Goal: Use online tool/utility

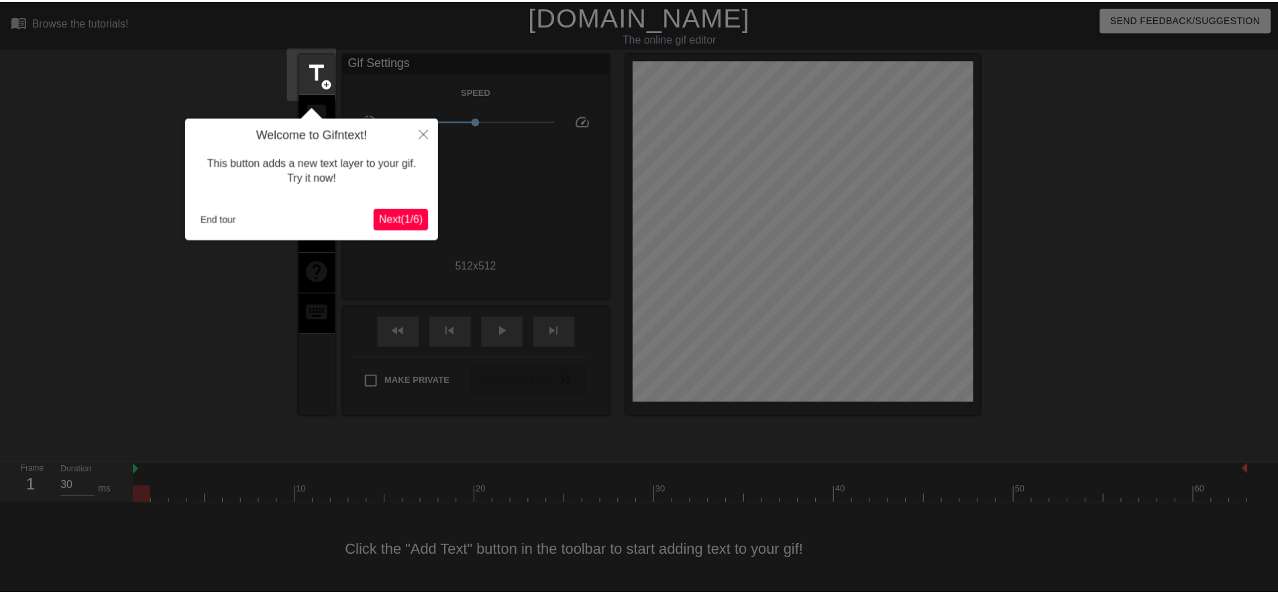
scroll to position [3, 0]
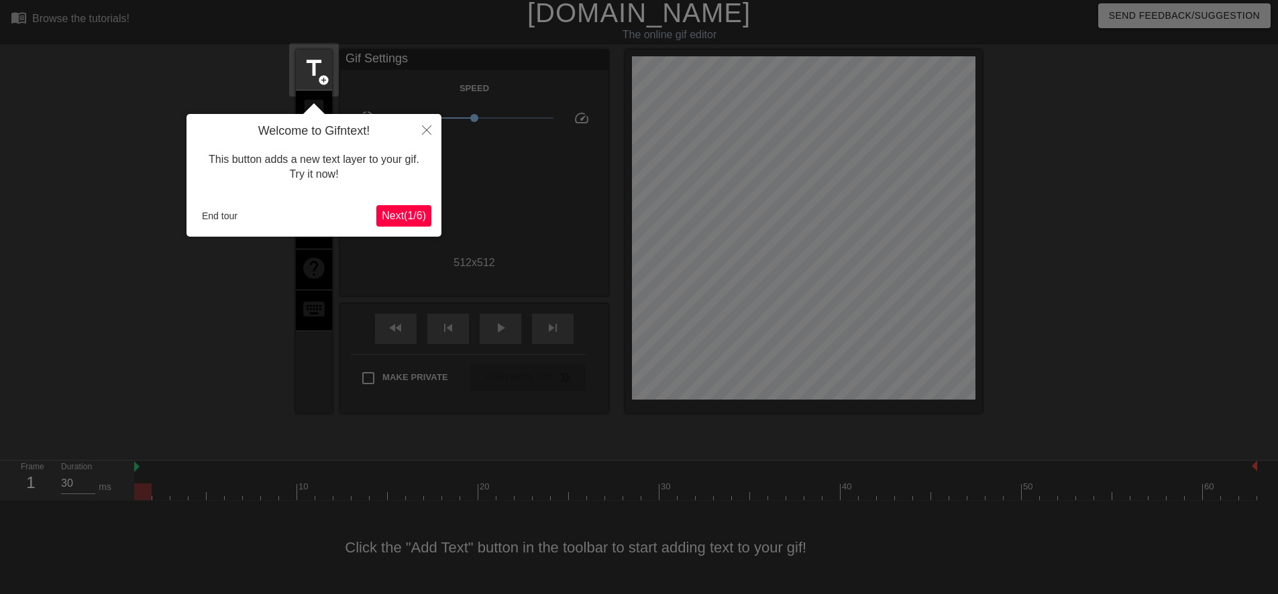
click at [410, 220] on span "Next ( 1 / 6 )" at bounding box center [404, 215] width 44 height 11
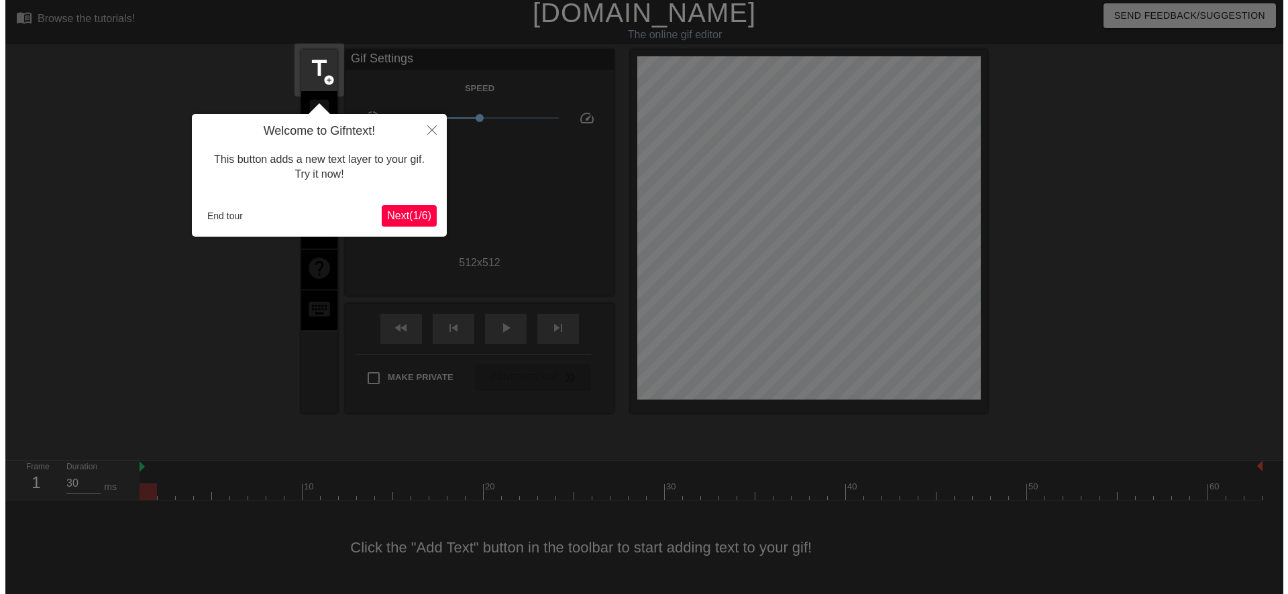
scroll to position [0, 0]
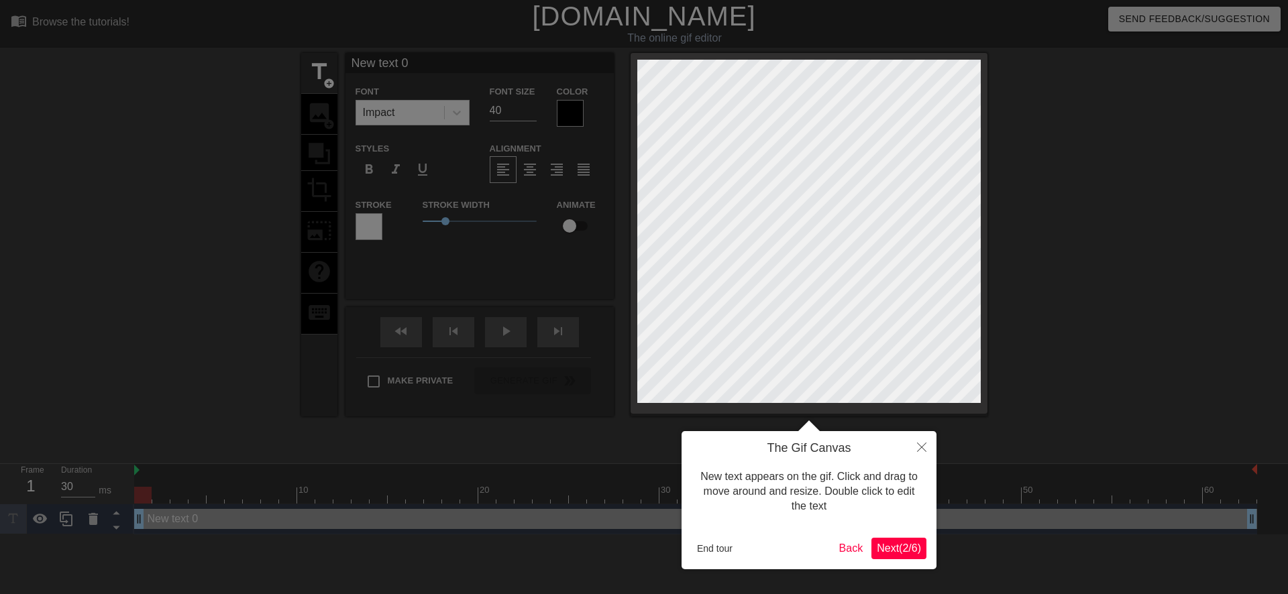
click at [891, 545] on span "Next ( 2 / 6 )" at bounding box center [899, 548] width 44 height 11
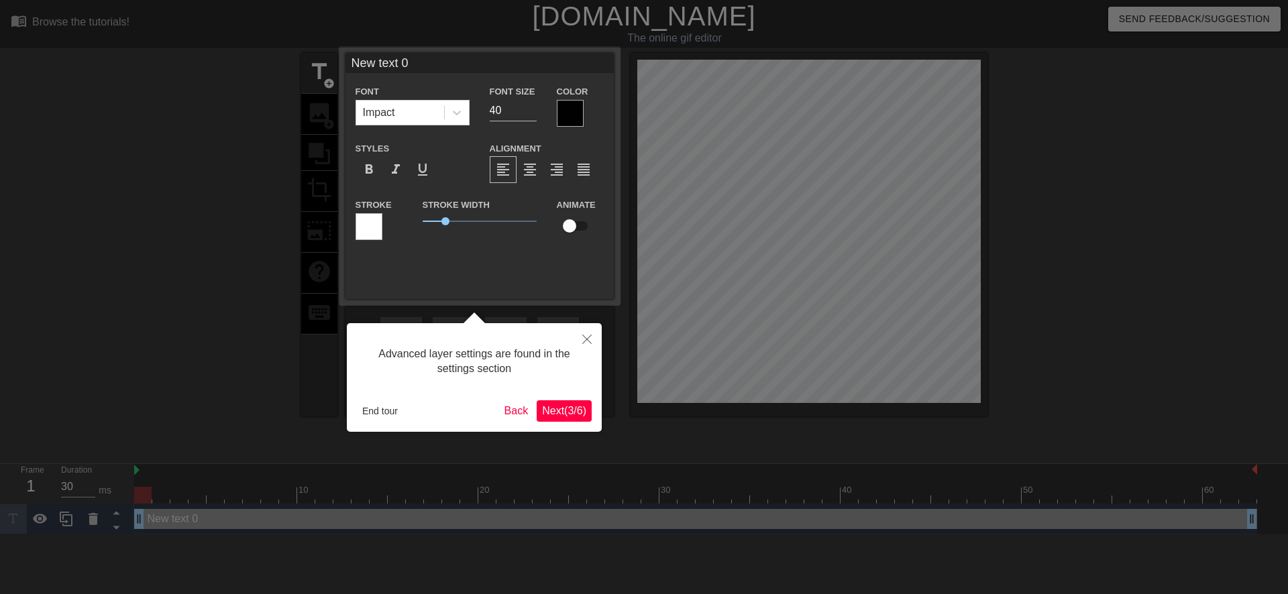
click at [565, 413] on span "Next ( 3 / 6 )" at bounding box center [564, 410] width 44 height 11
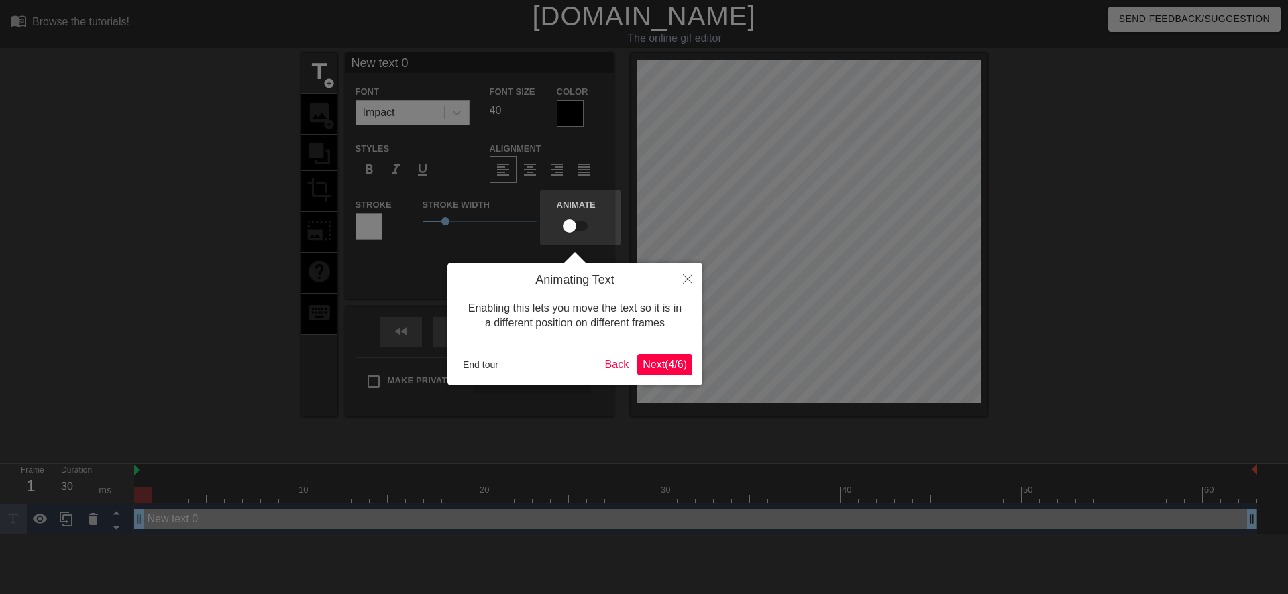
click at [637, 372] on button "Next ( 4 / 6 )" at bounding box center [664, 364] width 55 height 21
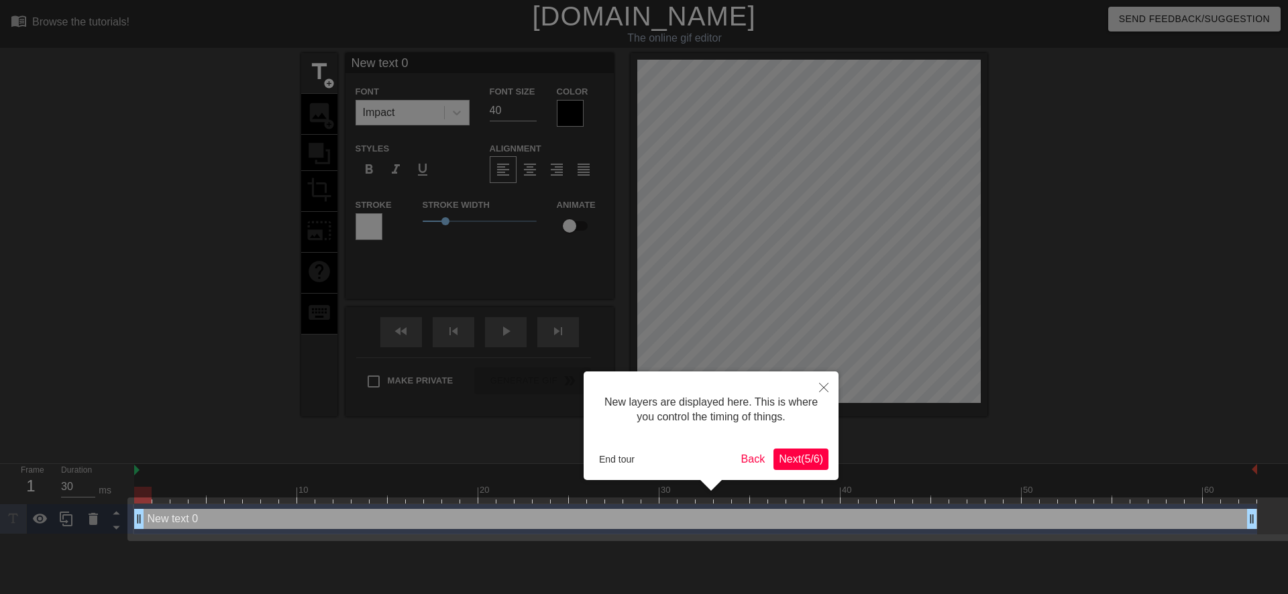
click at [795, 459] on span "Next ( 5 / 6 )" at bounding box center [801, 458] width 44 height 11
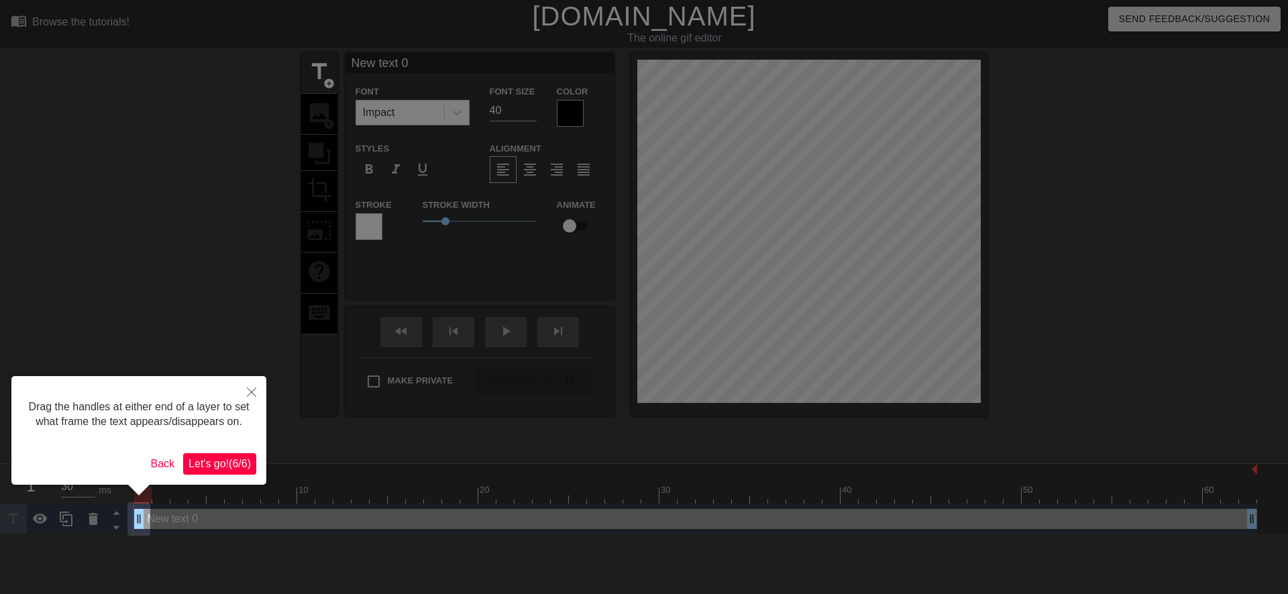
click at [245, 458] on span "Let's go! ( 6 / 6 )" at bounding box center [219, 463] width 62 height 11
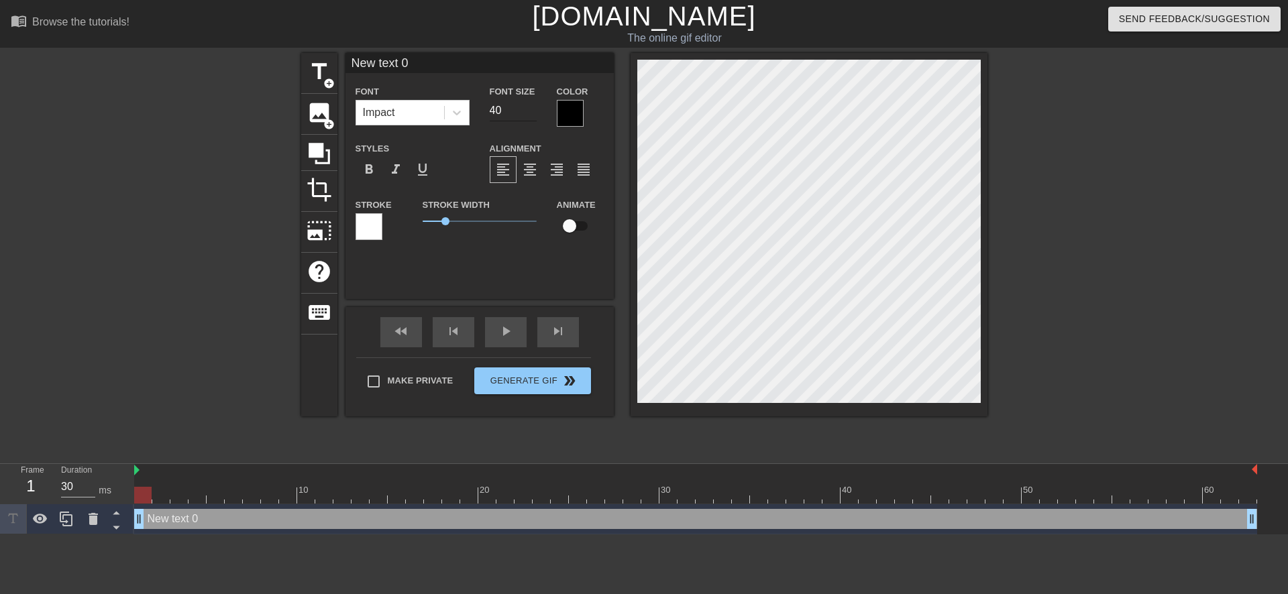
click at [494, 109] on input "40" at bounding box center [513, 110] width 47 height 21
type input "20"
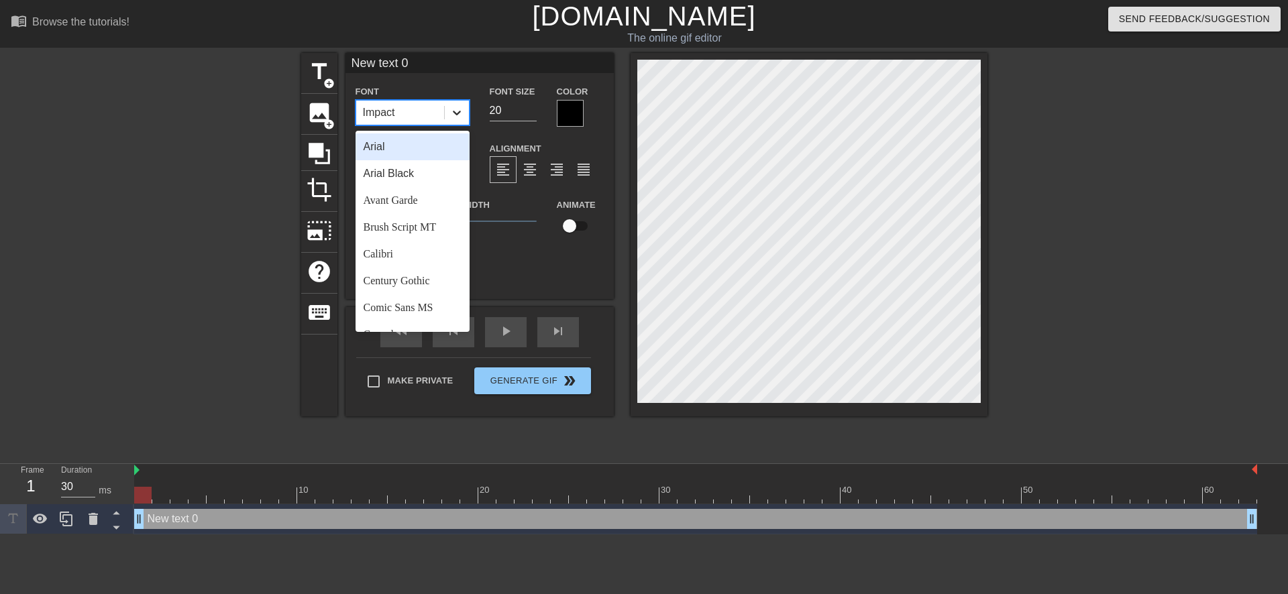
click at [453, 121] on div at bounding box center [457, 113] width 24 height 24
click at [416, 302] on div "Comic Sans MS" at bounding box center [412, 307] width 114 height 27
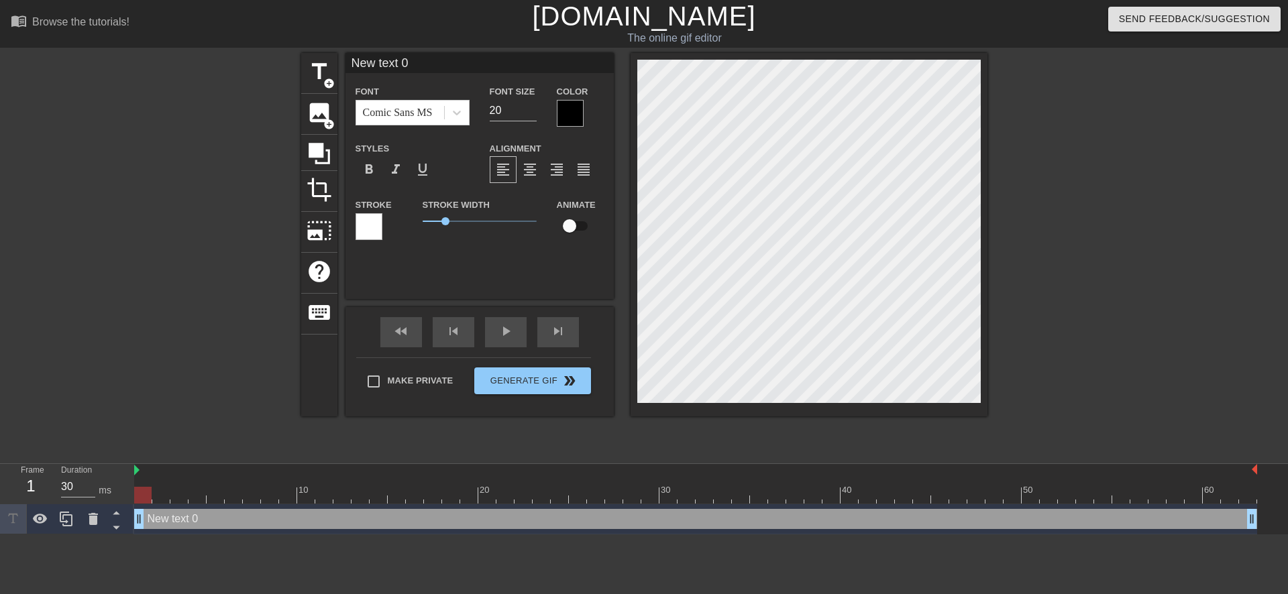
scroll to position [2, 2]
type input "ew text 0"
type textarea "ew text 0"
type input "w text 0"
type textarea "w text 0"
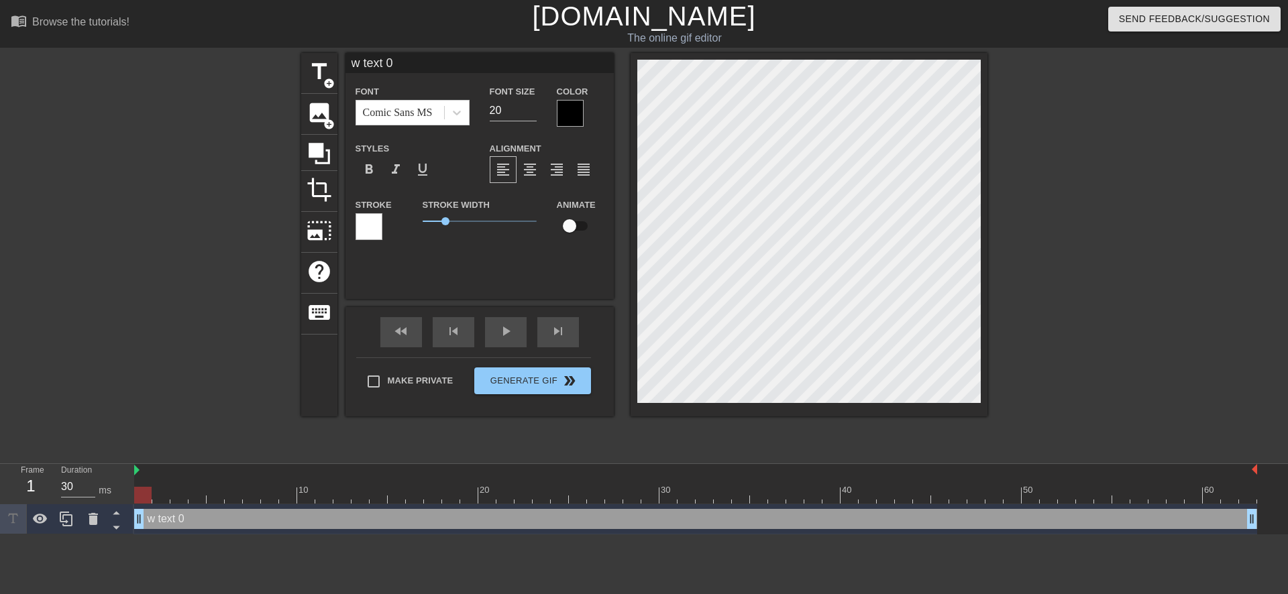
type input "text 0"
type textarea "text 0"
type input "text 0"
type textarea "text 0"
type input "ext 0"
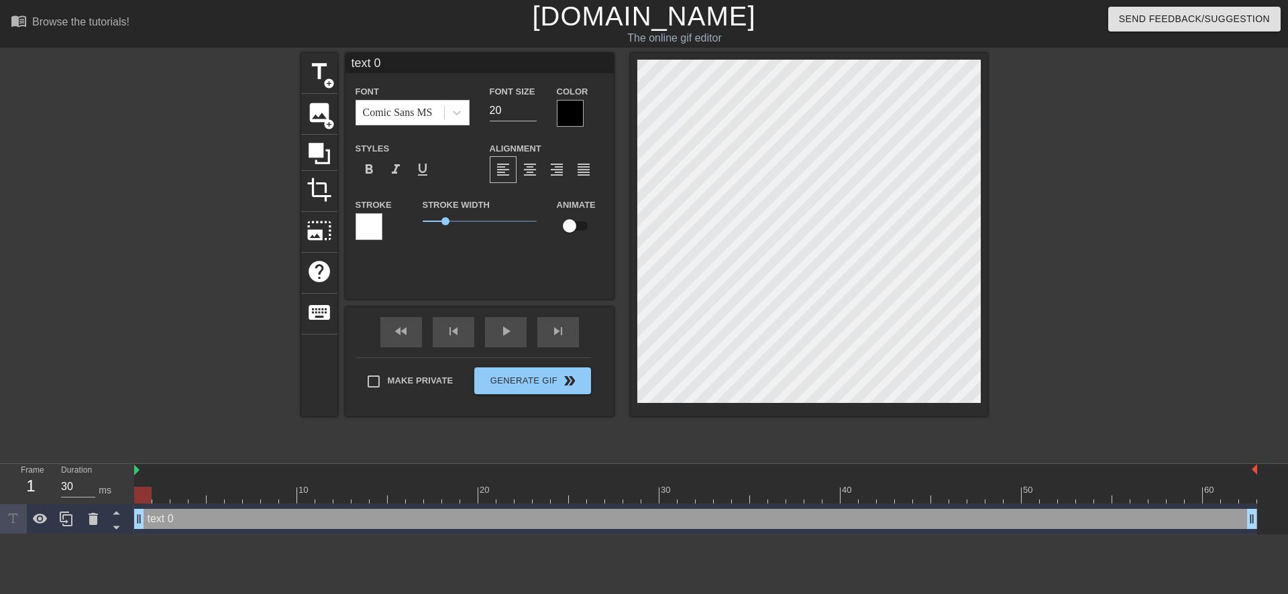
type textarea "ext 0"
type input "xt 0"
type textarea "xt 0"
type input "t 0"
type textarea "t 0"
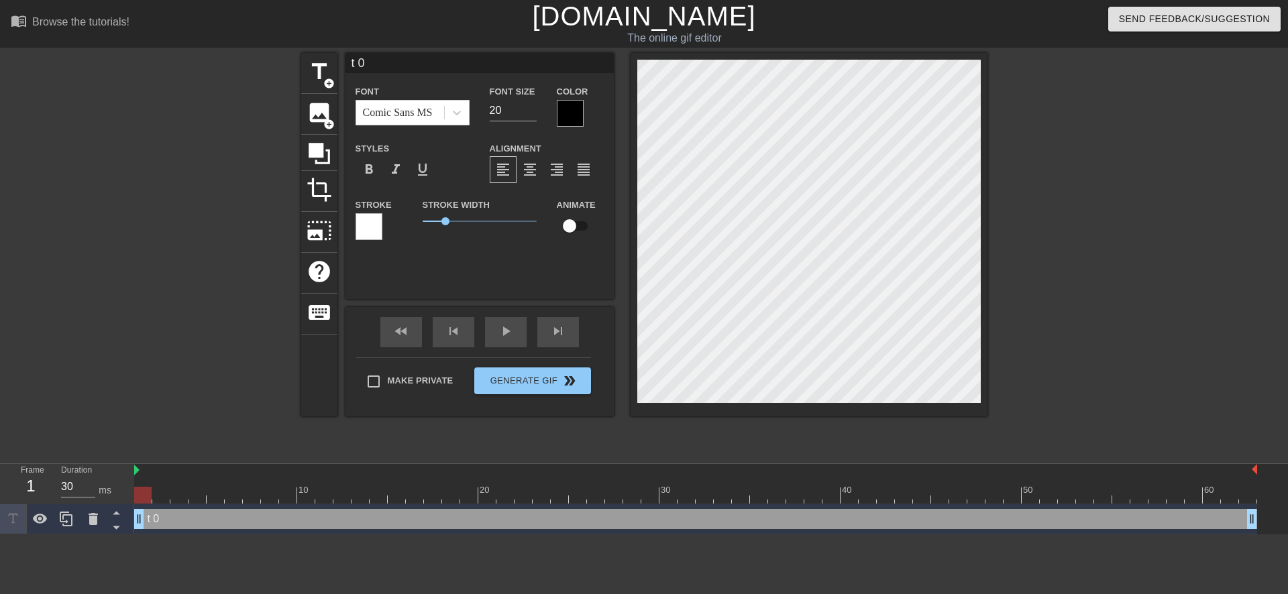
type input "0"
type textarea "0"
type input "0"
type textarea "0"
type input "@"
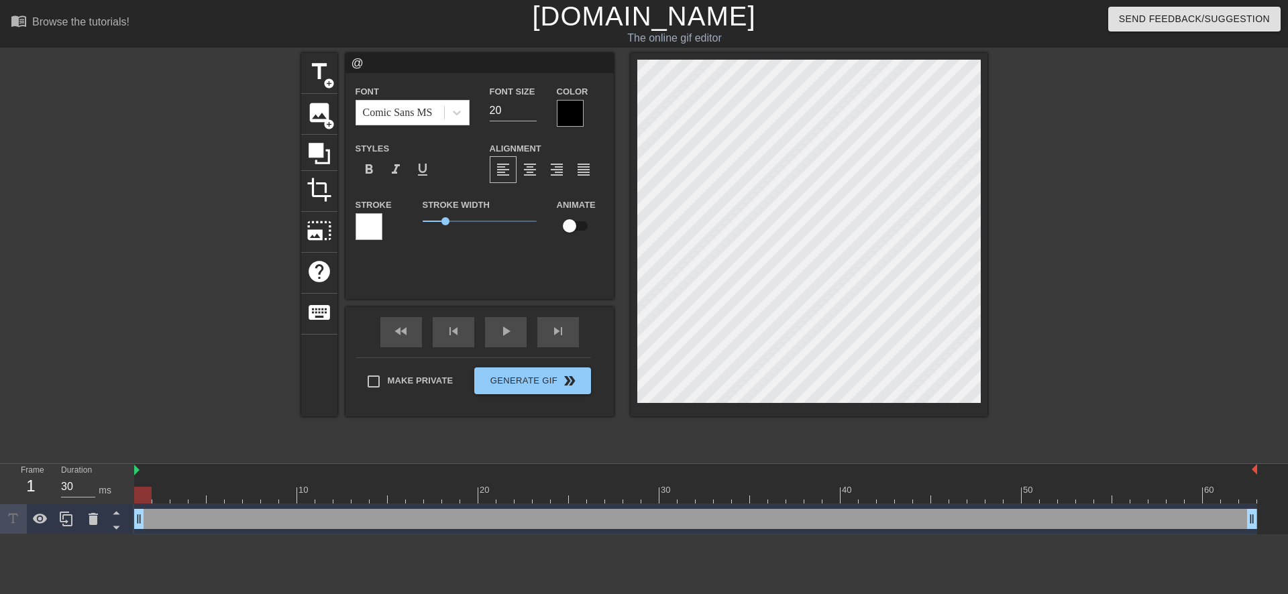
type textarea "@"
type input "@s"
type textarea "@s"
type input "@st"
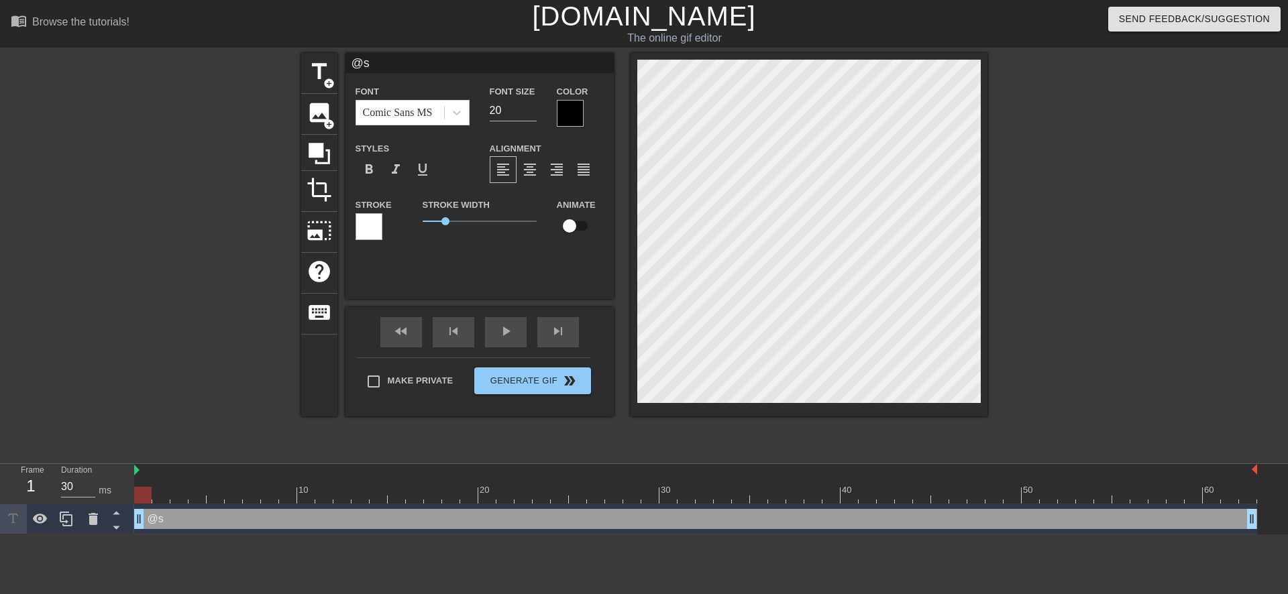
type textarea "@st"
type input "@sti"
type textarea "@sti"
type input "@stic"
type textarea "@stic"
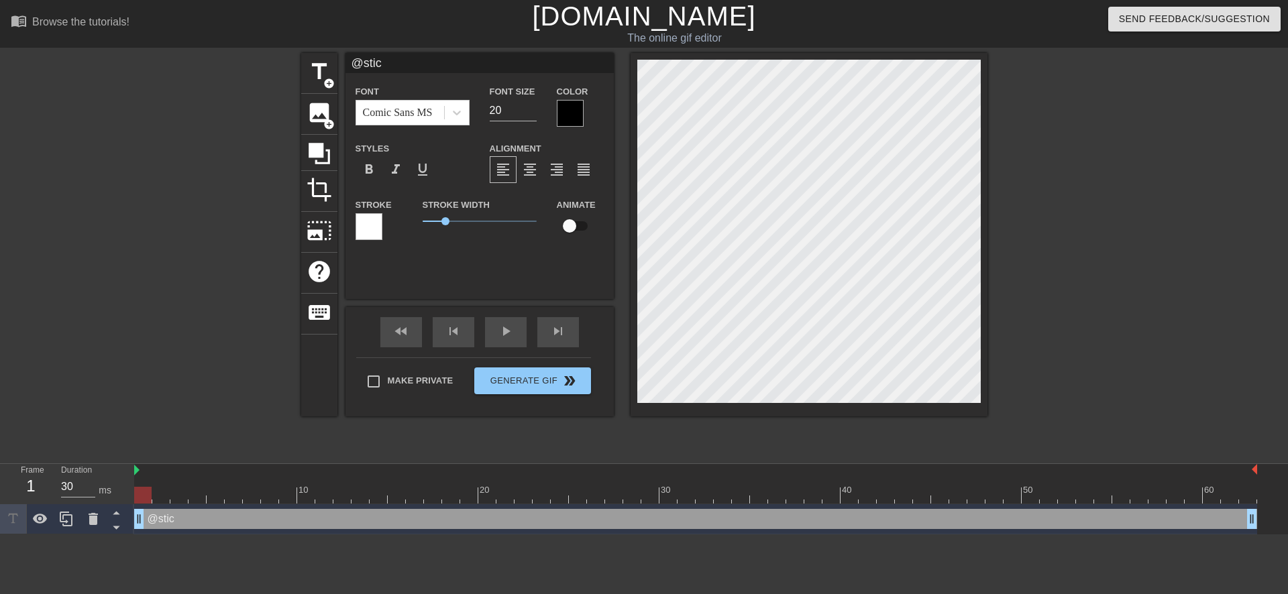
type input "@stick"
type textarea "@stick"
type input "@sticke"
type textarea "@sticke"
type input "@sticker"
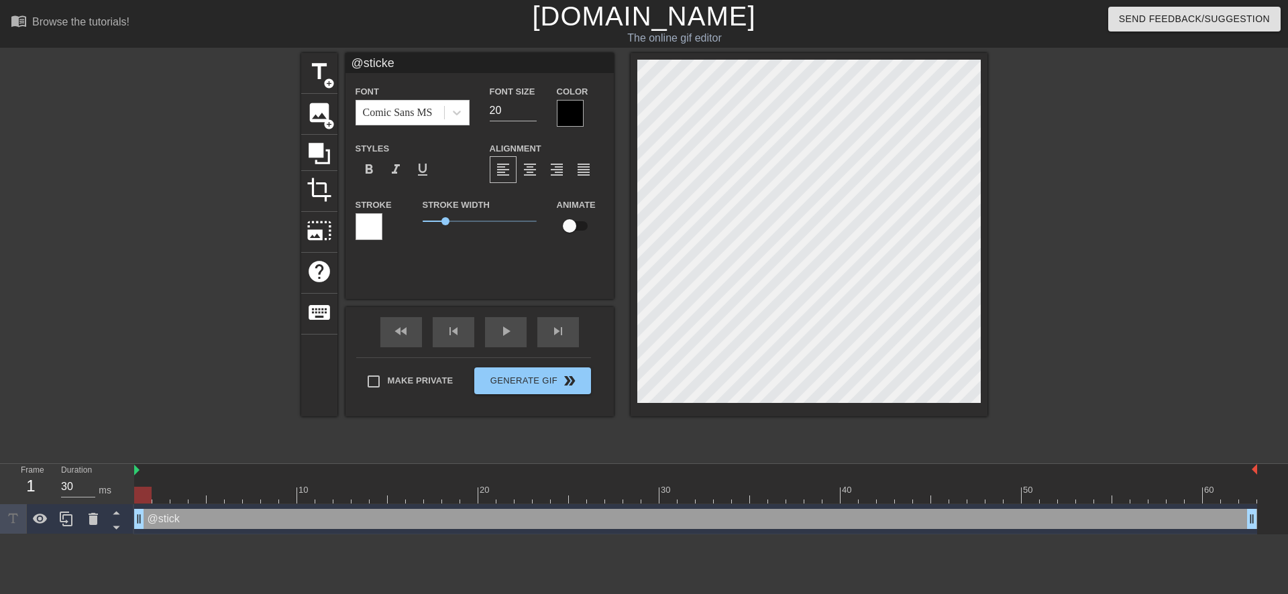
type textarea "@sticker"
type input "@stickerb"
type textarea "@stickerb"
type input "@stickerba"
type textarea "@stickerba"
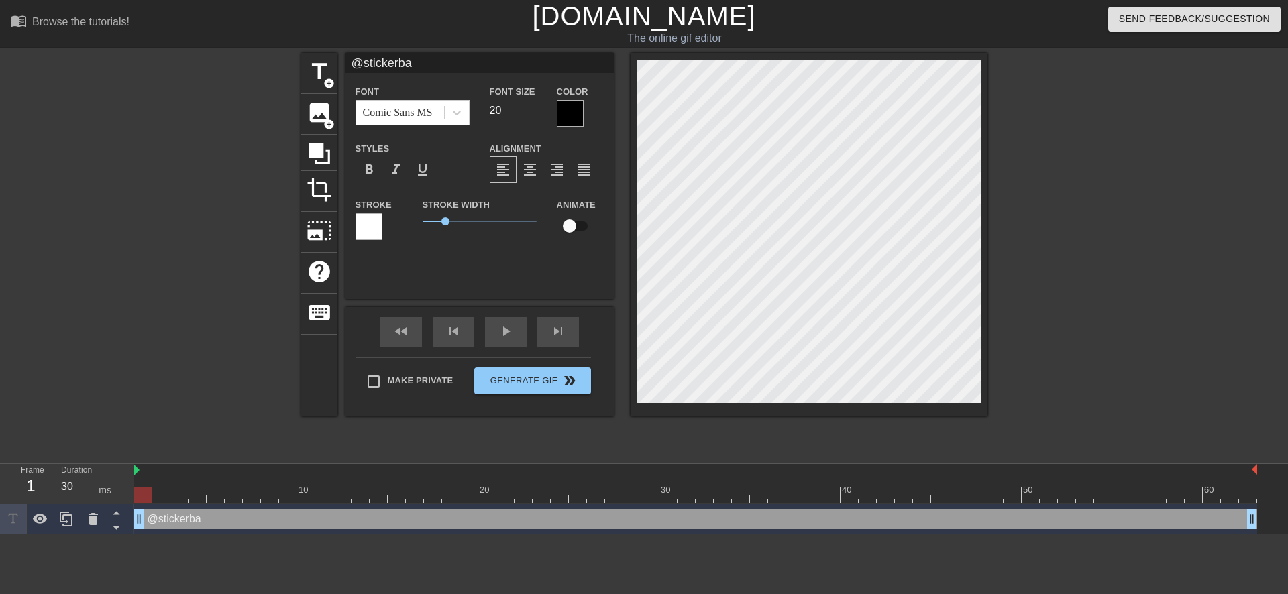
type input "@stickerbas"
type textarea "@stickerbas"
type input "@stickerbase"
type textarea "@stickerbase"
type input "@stickerbase_"
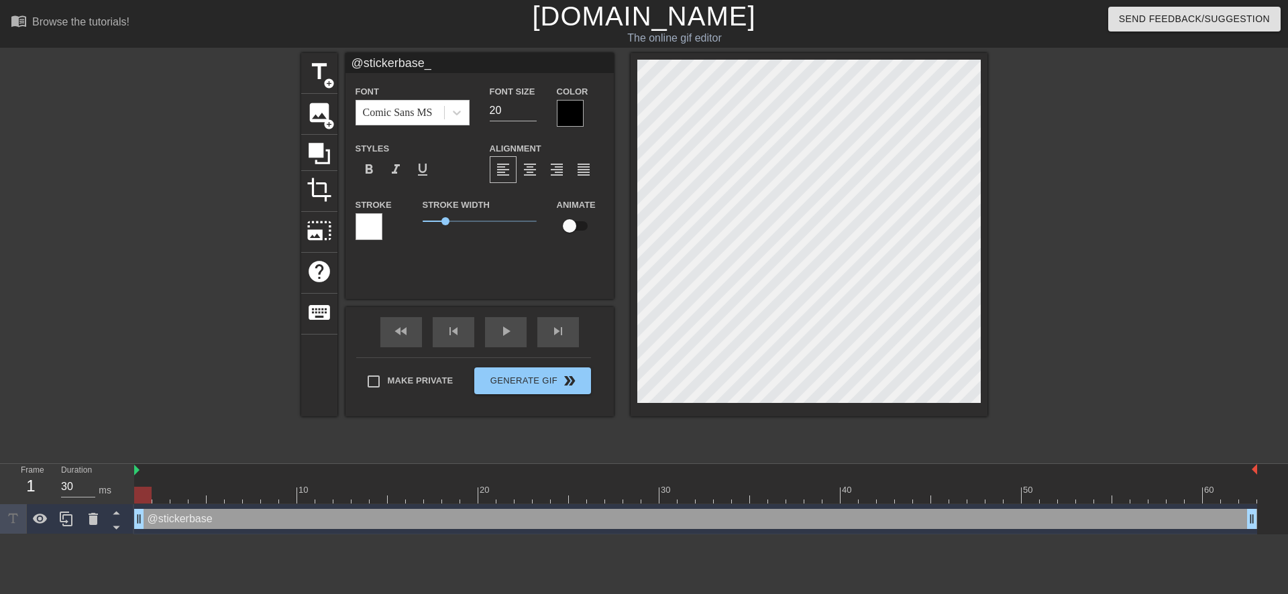
type textarea "@stickerbase_"
type input "@stickerbase_r"
type textarea "@stickerbase_r"
type input "@stickerbase_ru"
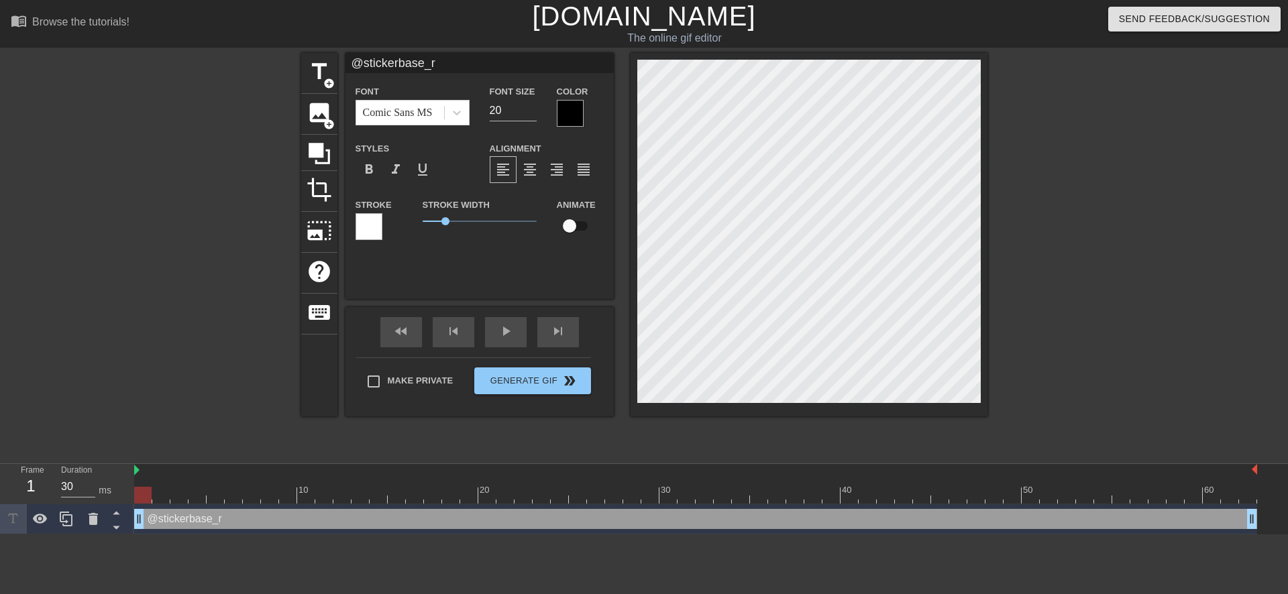
type textarea "@stickerbase_ru"
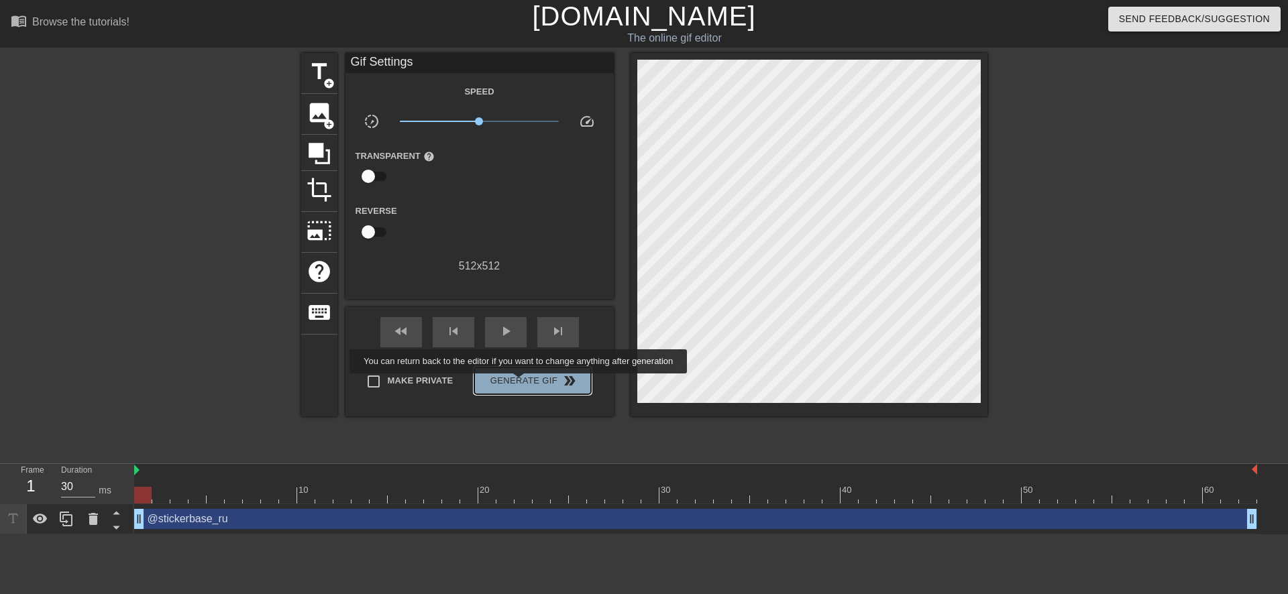
click at [520, 383] on span "Generate Gif double_arrow" at bounding box center [532, 381] width 105 height 16
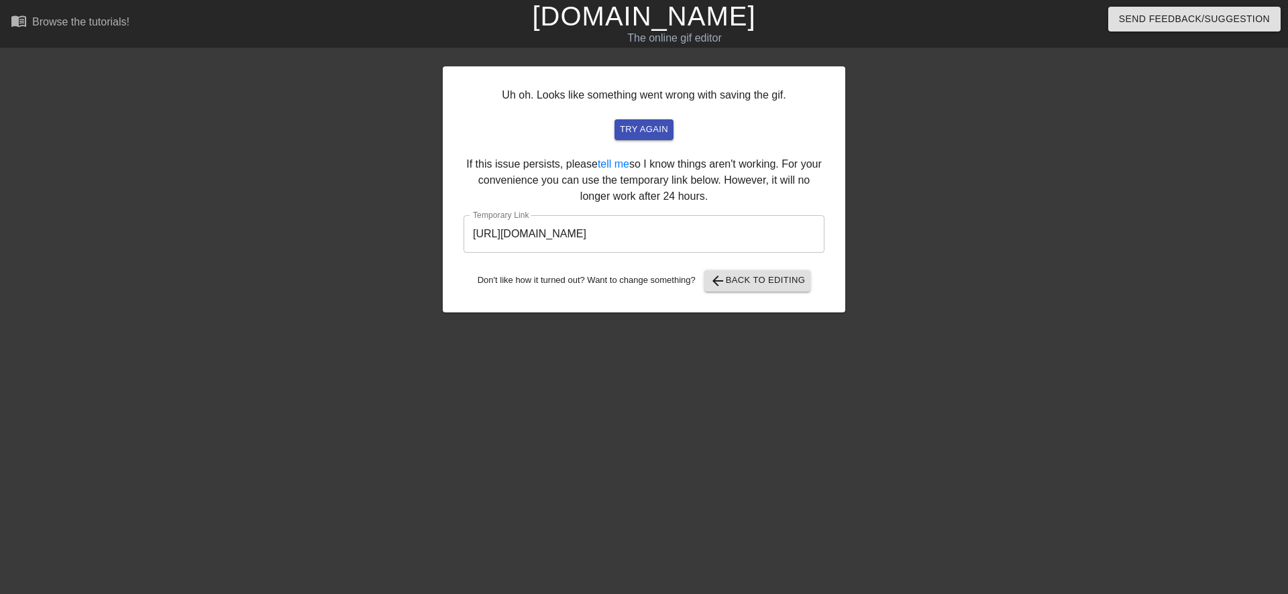
click at [637, 235] on input "[URL][DOMAIN_NAME]" at bounding box center [643, 234] width 361 height 38
